Goal: Communication & Community: Ask a question

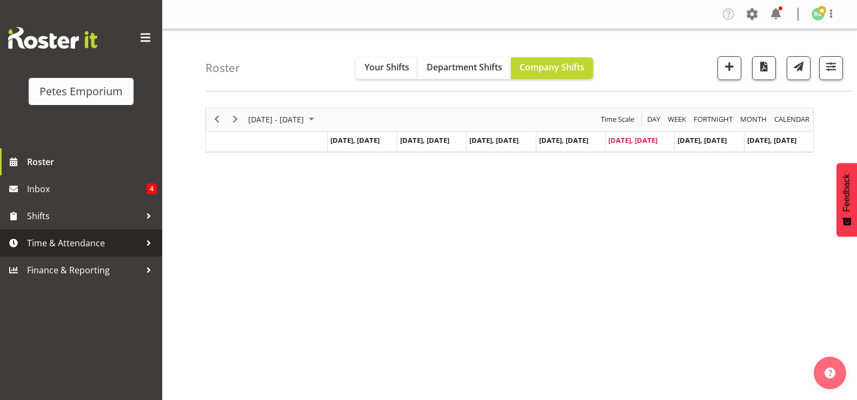
click at [87, 237] on span "Time & Attendance" at bounding box center [84, 243] width 114 height 16
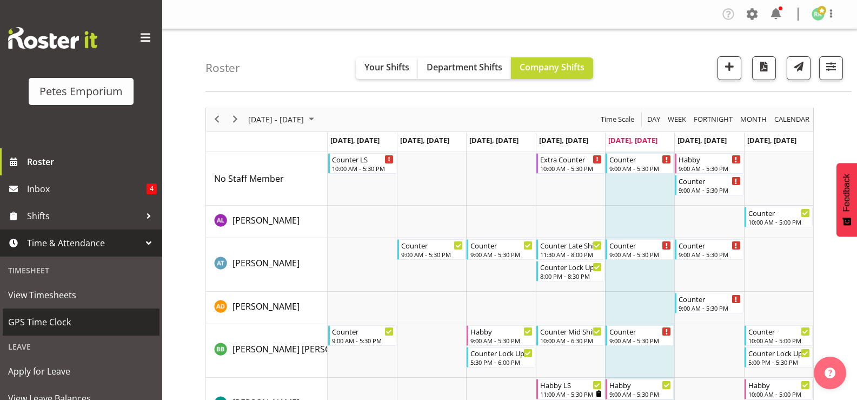
click at [96, 311] on link "GPS Time Clock" at bounding box center [81, 321] width 157 height 27
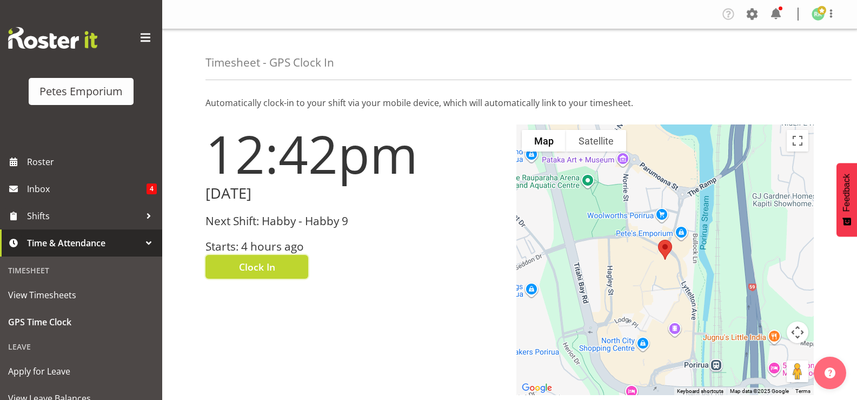
click at [229, 276] on button "Clock In" at bounding box center [256, 267] width 103 height 24
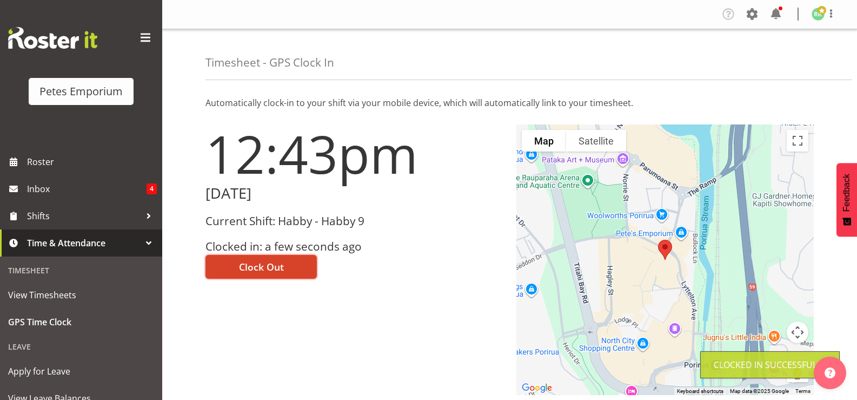
click at [234, 273] on button "Clock Out" at bounding box center [260, 267] width 111 height 24
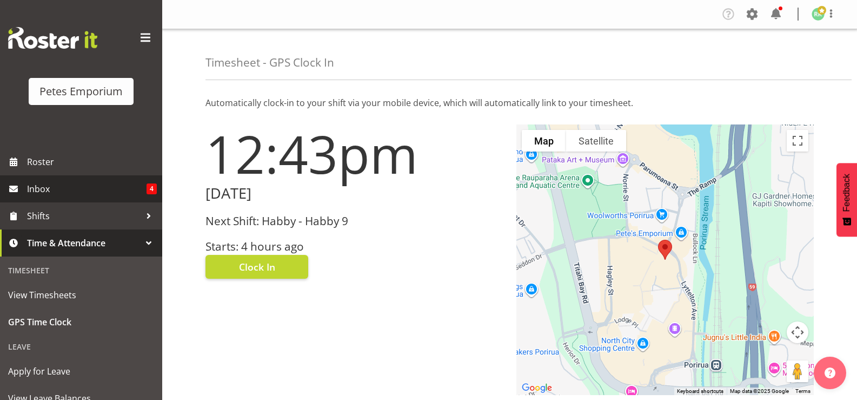
click at [39, 189] on span "Inbox" at bounding box center [86, 189] width 119 height 16
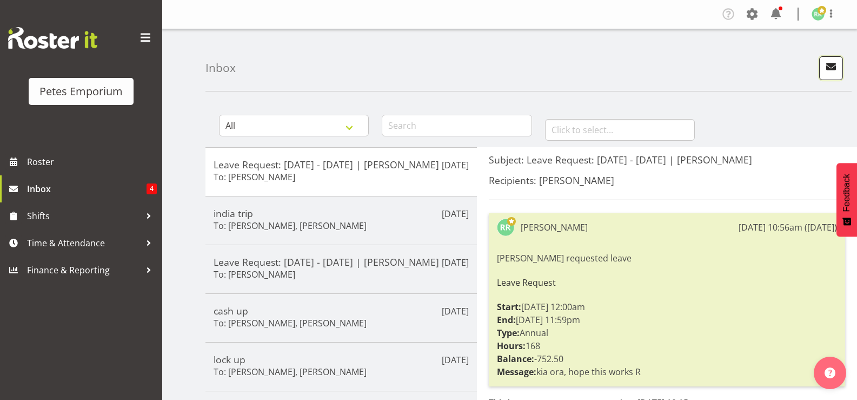
click at [825, 68] on span "button" at bounding box center [831, 66] width 14 height 14
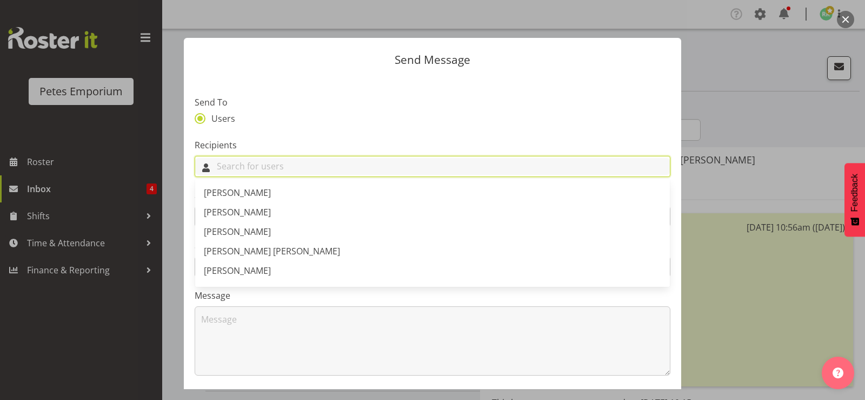
click at [275, 166] on input "text" at bounding box center [432, 166] width 475 height 17
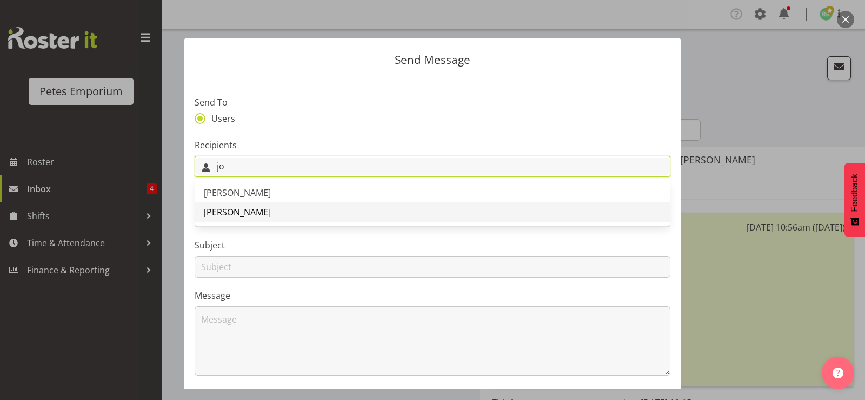
type input "jo"
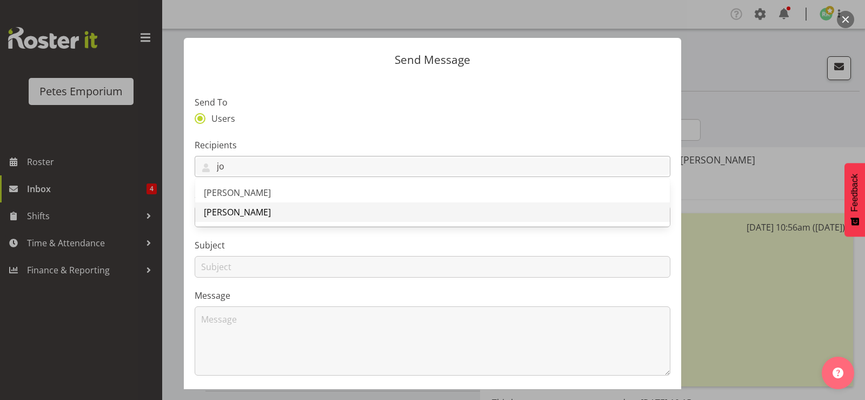
click at [233, 210] on span "Jodine Bunn" at bounding box center [237, 212] width 67 height 12
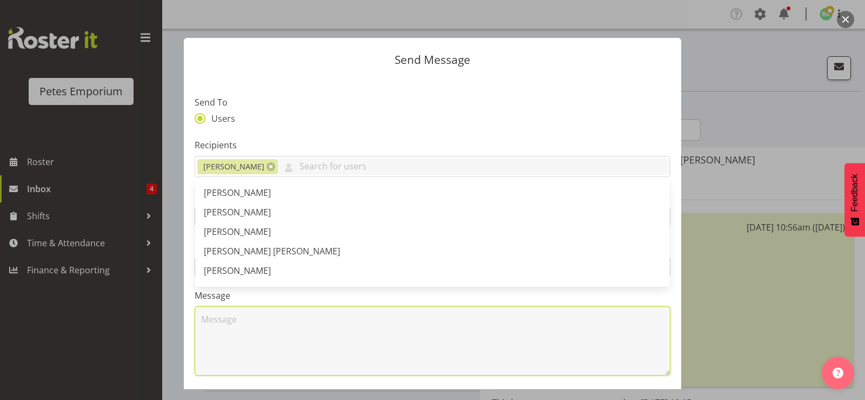
click at [241, 354] on textarea at bounding box center [433, 340] width 476 height 69
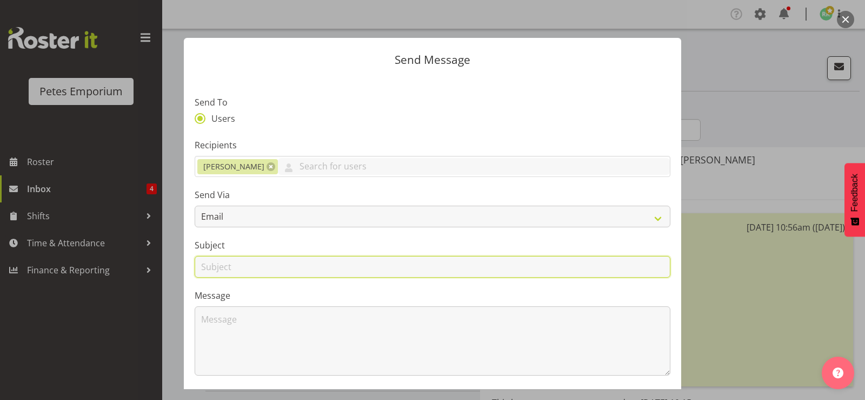
click at [235, 270] on input "text" at bounding box center [433, 267] width 476 height 22
type input "sign in"
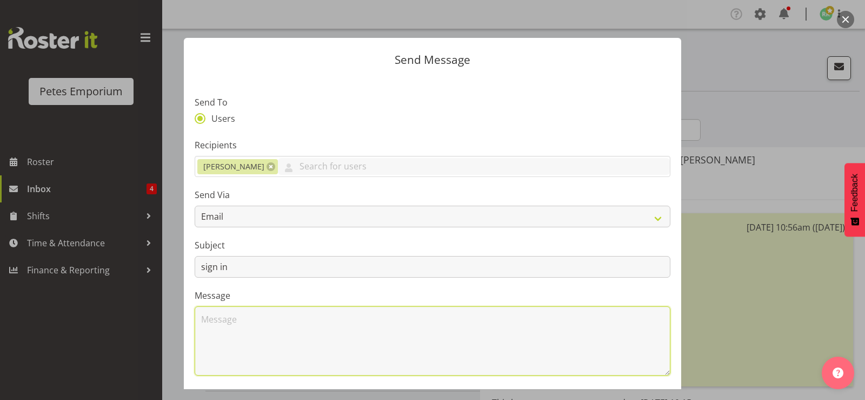
click at [342, 329] on textarea at bounding box center [433, 340] width 476 height 69
type textarea "Kia ora, Looks like I didn't sign in this morning, Apologies Ruth"
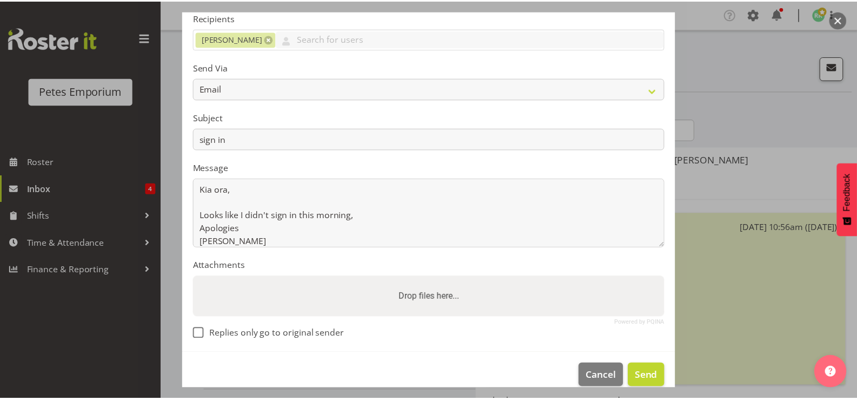
scroll to position [143, 0]
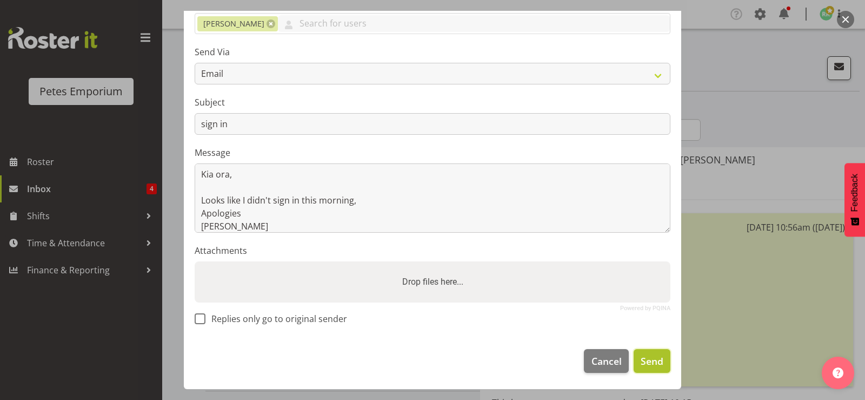
click at [648, 357] on span "Send" at bounding box center [652, 361] width 23 height 14
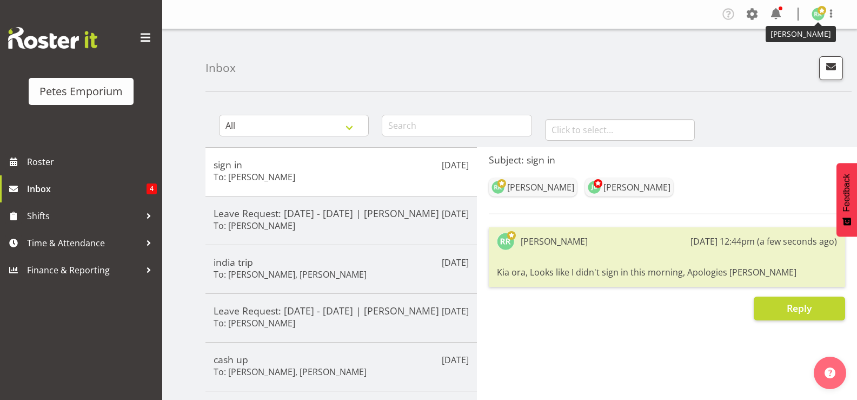
click at [817, 15] on img at bounding box center [818, 14] width 13 height 13
click at [799, 62] on link "Log Out" at bounding box center [786, 56] width 104 height 19
